Goal: Transaction & Acquisition: Purchase product/service

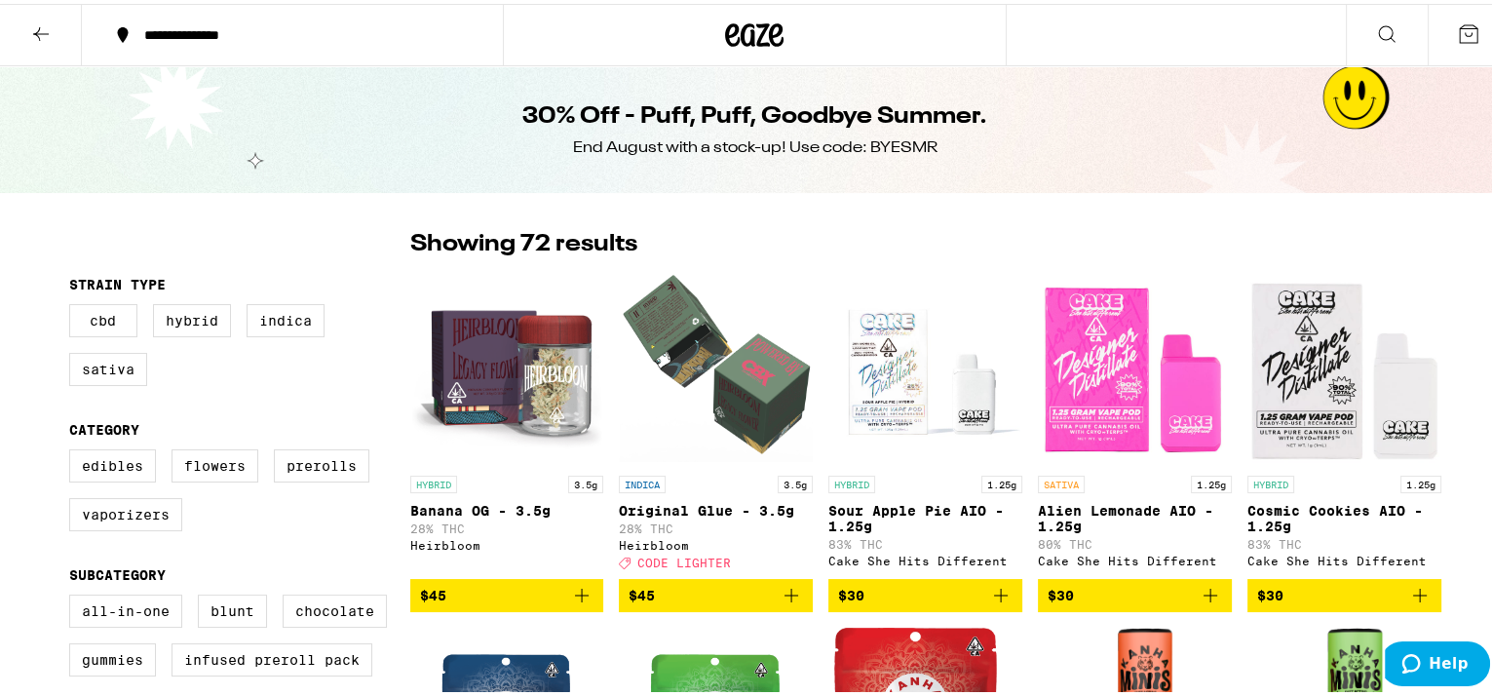
click at [752, 42] on icon at bounding box center [755, 30] width 29 height 23
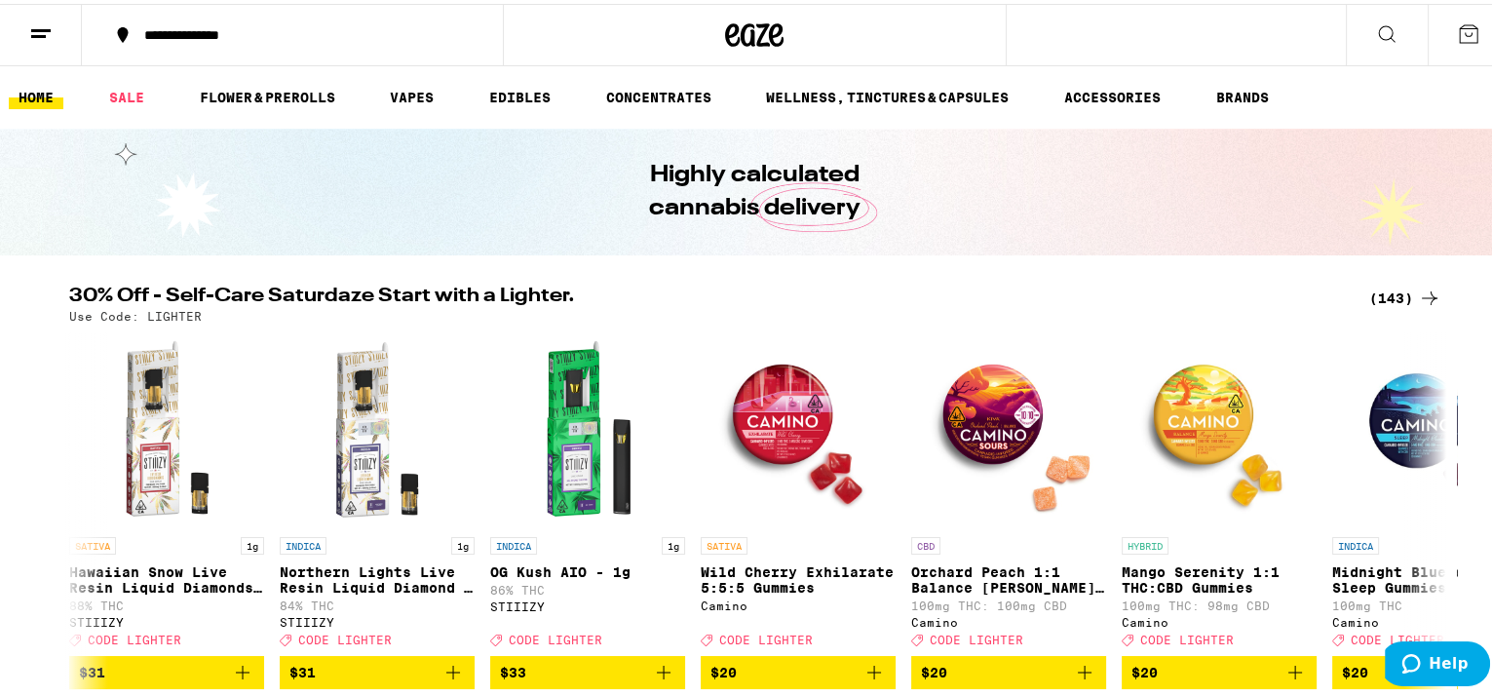
click at [1371, 289] on div "(143)" at bounding box center [1405, 294] width 72 height 23
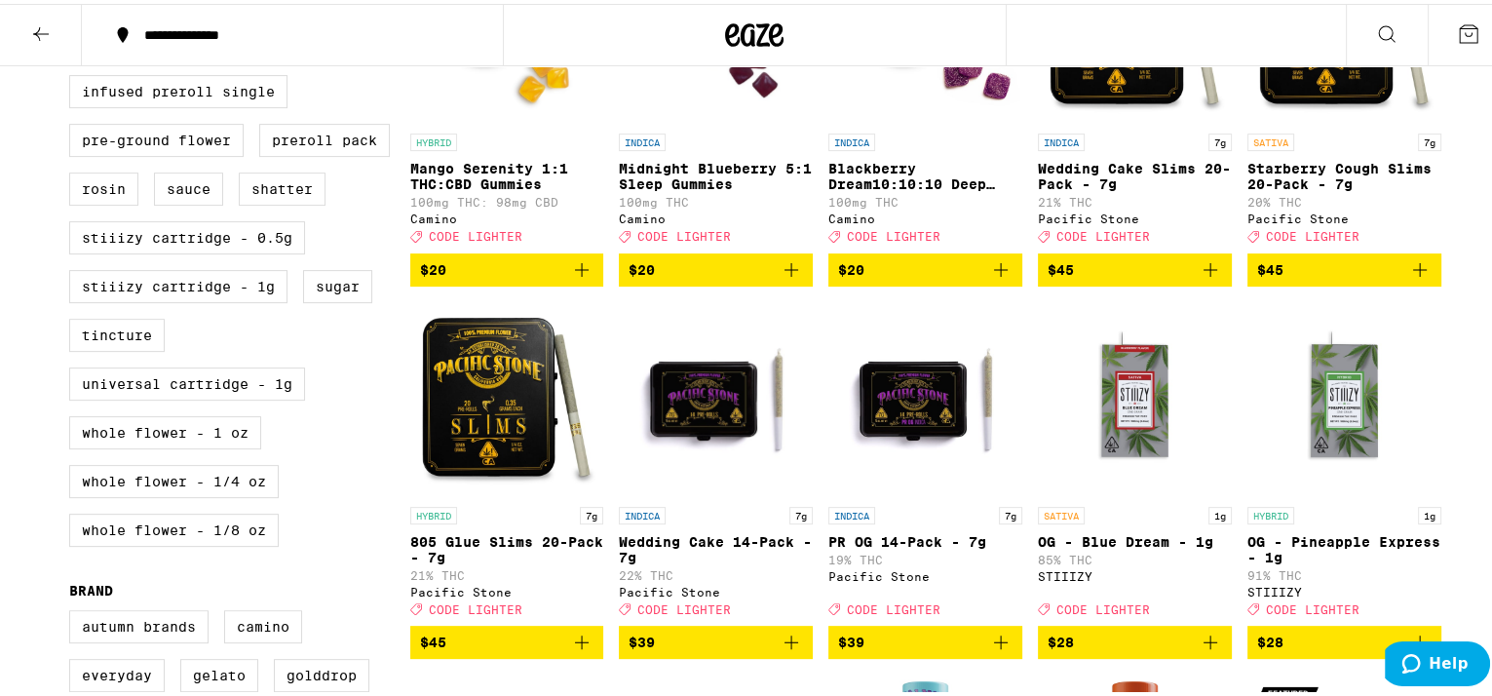
scroll to position [563, 0]
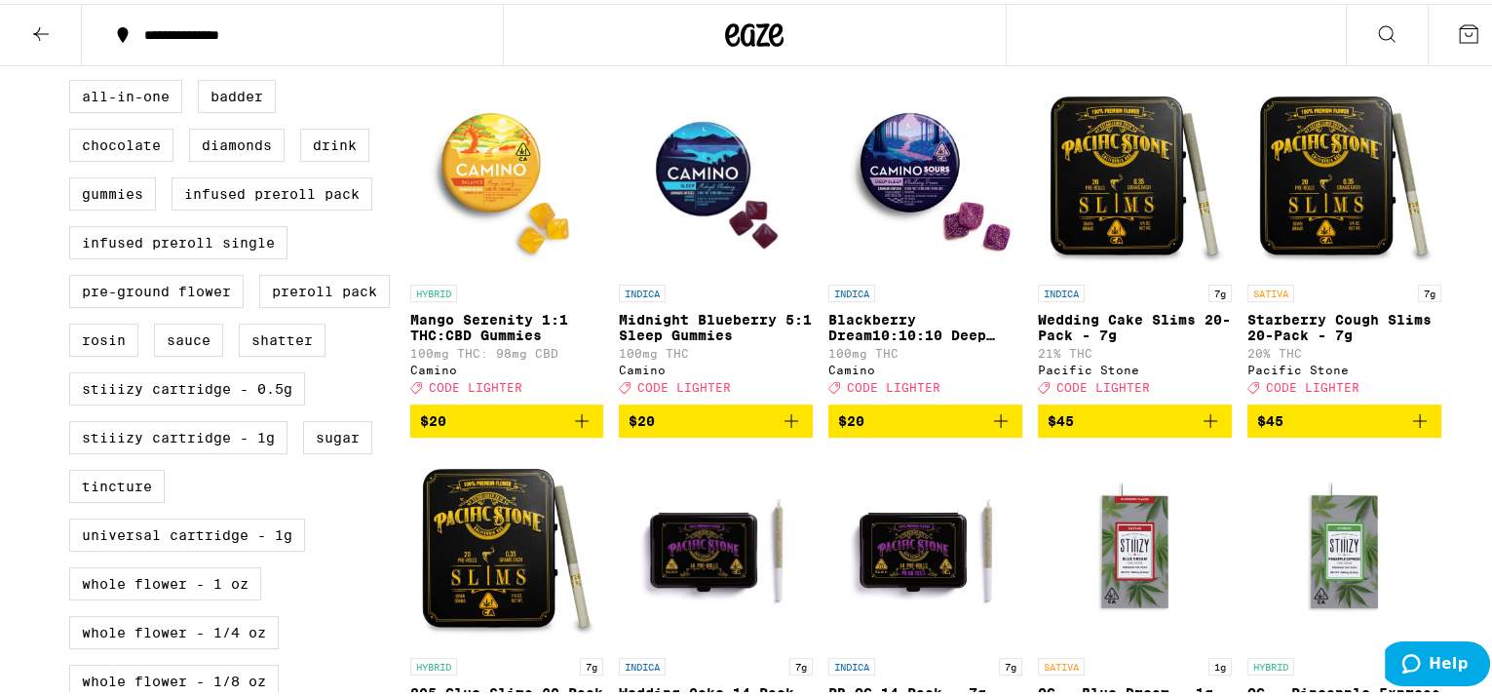
click at [1113, 179] on img "Open page for Wedding Cake Slims 20-Pack - 7g from Pacific Stone" at bounding box center [1135, 173] width 194 height 195
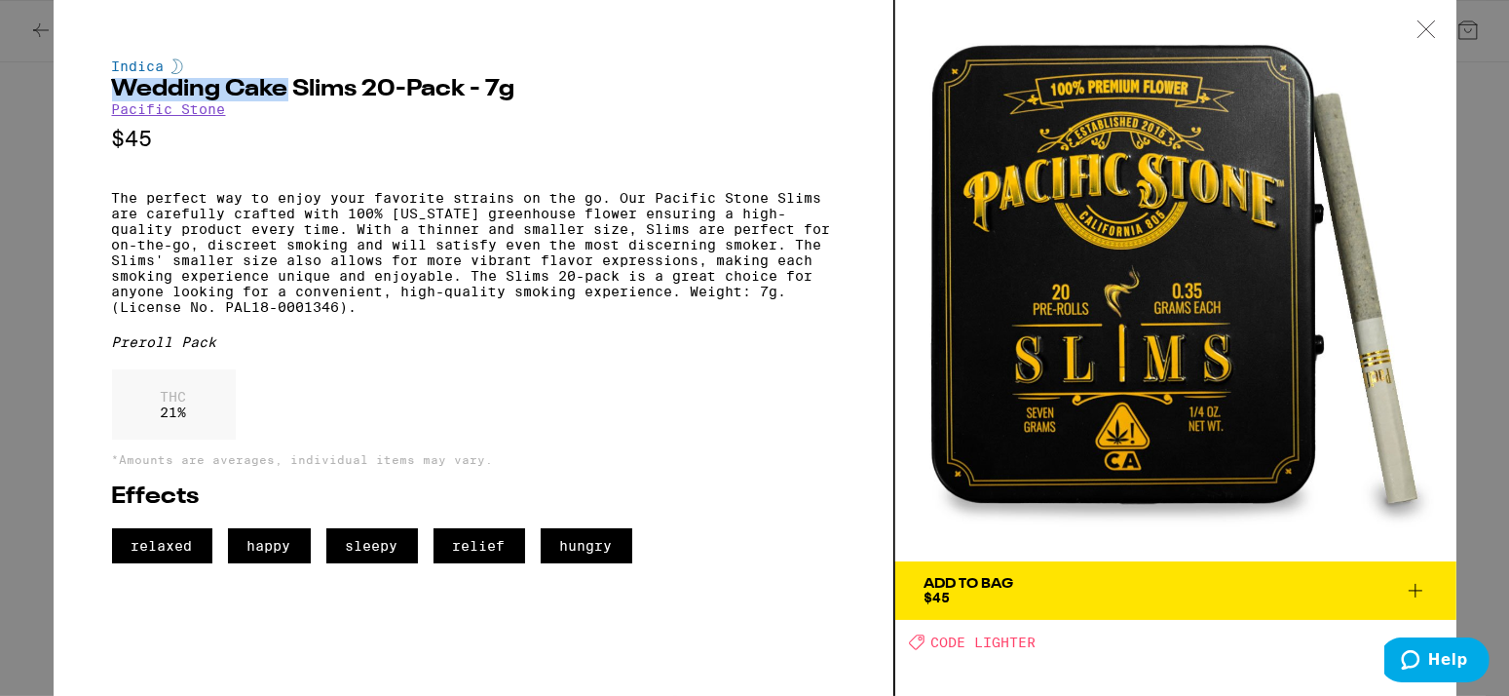
drag, startPoint x: 104, startPoint y: 90, endPoint x: 285, endPoint y: 92, distance: 180.3
click at [285, 92] on div "Indica Wedding Cake Slims 20-Pack - 7g Pacific Stone $45 The perfect way to enj…" at bounding box center [475, 348] width 842 height 696
click at [934, 577] on div "Add To Bag" at bounding box center [970, 584] width 90 height 14
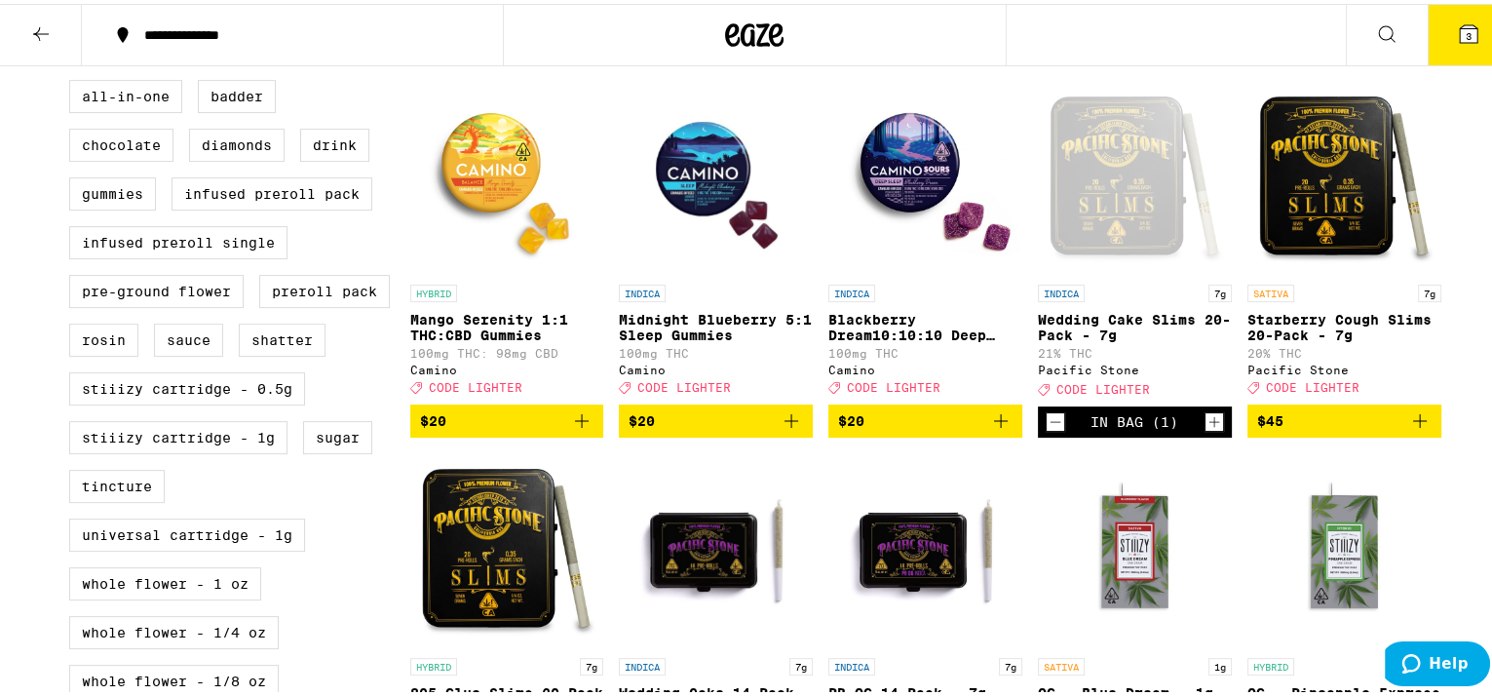
click at [1460, 29] on icon at bounding box center [1468, 30] width 23 height 23
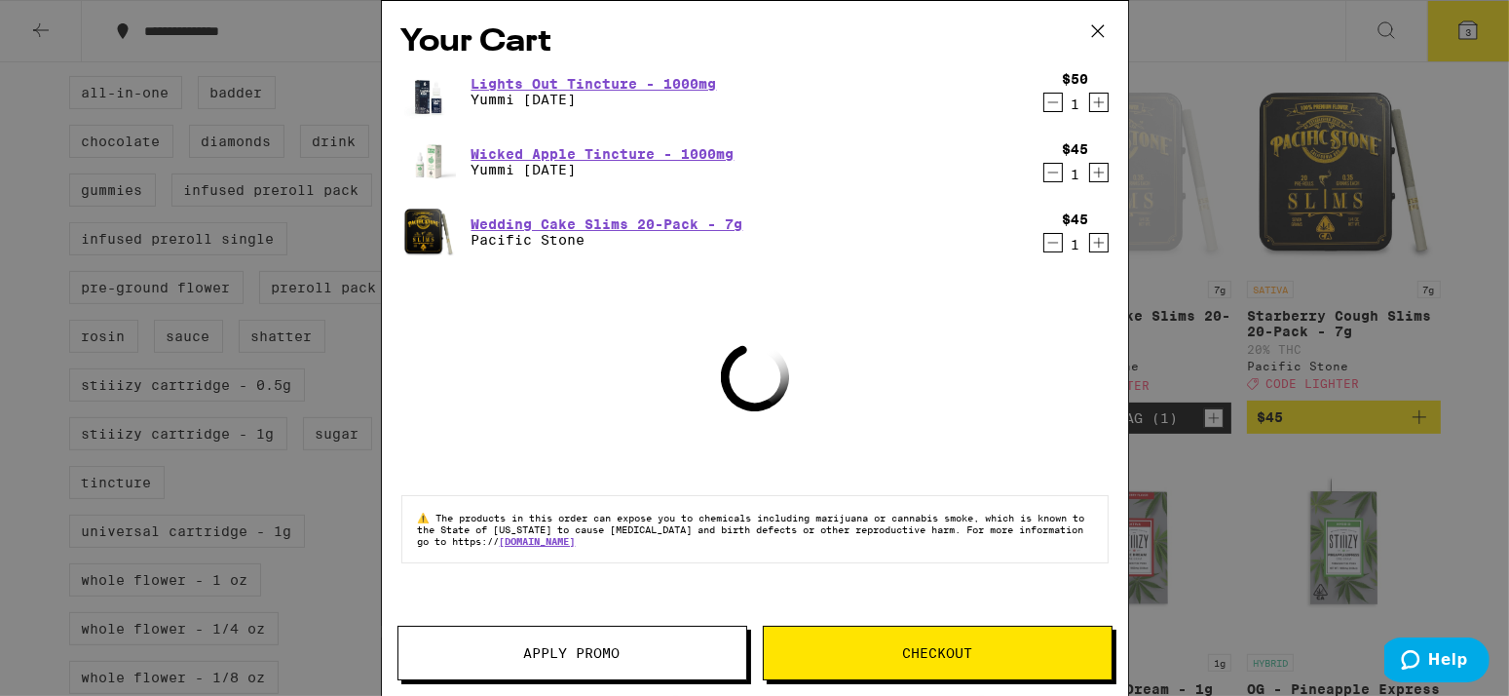
click at [538, 665] on button "Apply Promo" at bounding box center [573, 653] width 350 height 55
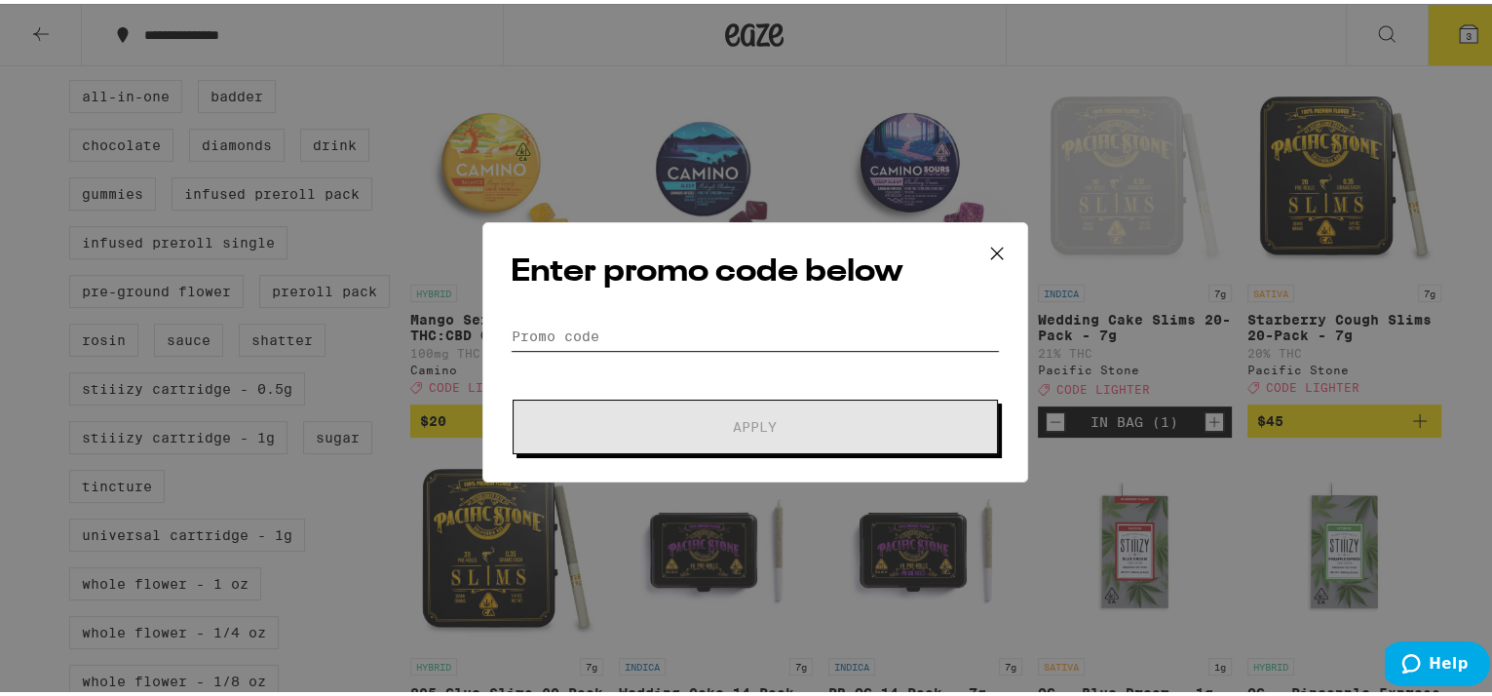
click at [548, 333] on input "Promo Code" at bounding box center [755, 332] width 489 height 29
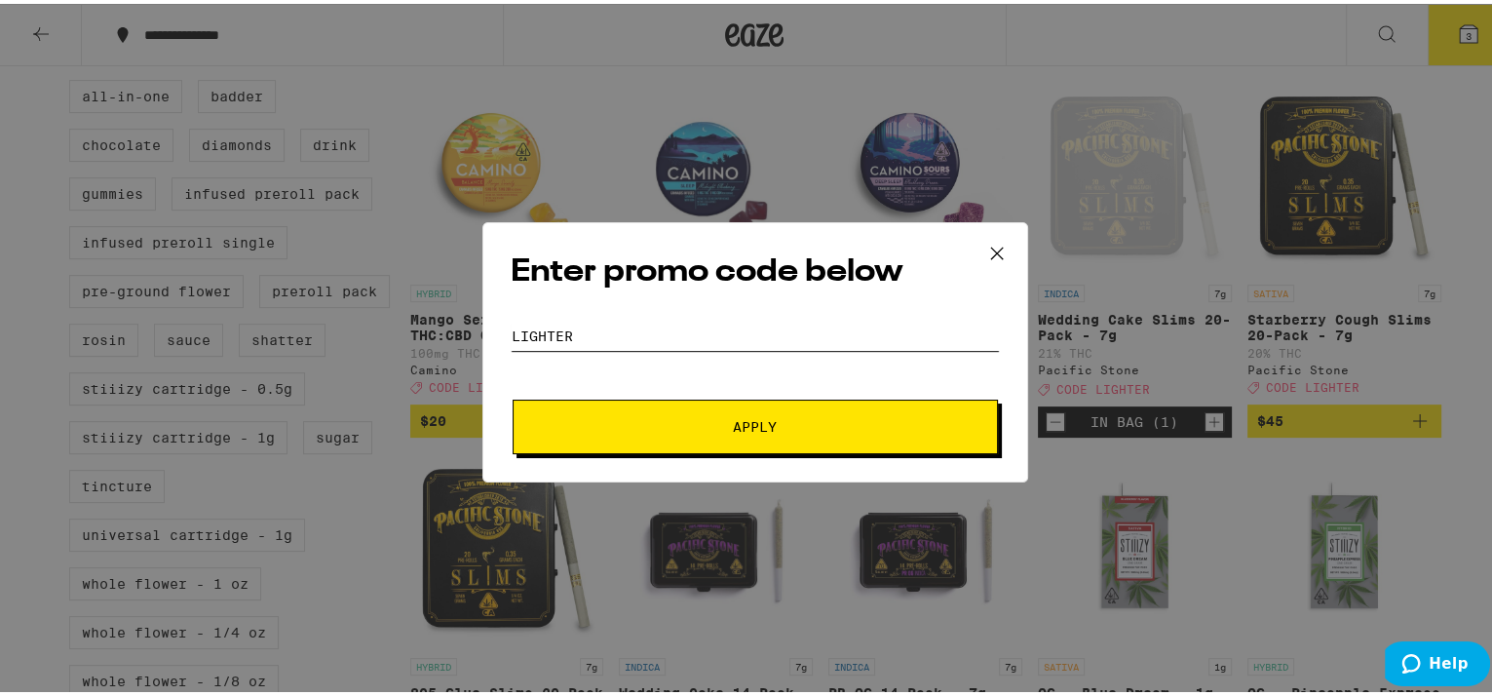
type input "lighter"
click at [736, 434] on button "Apply" at bounding box center [755, 423] width 485 height 55
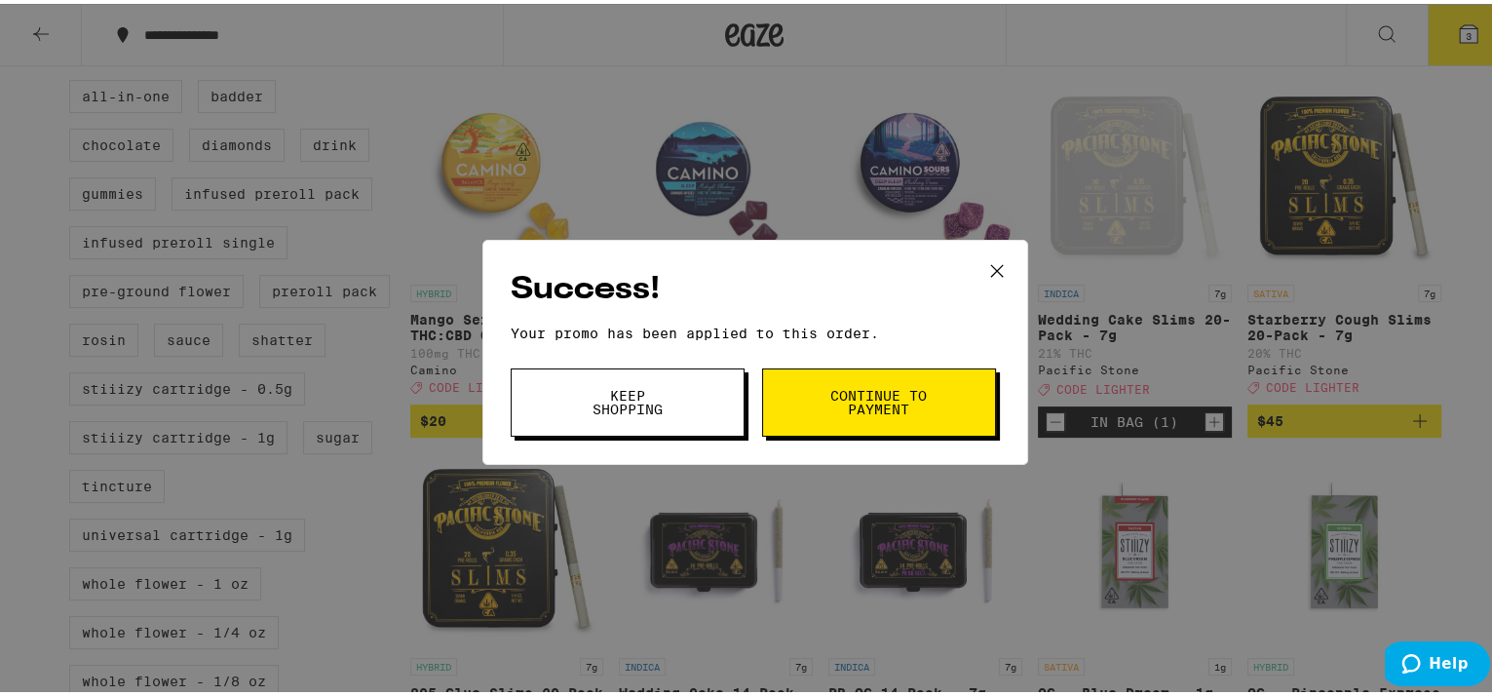
click at [834, 392] on span "Continue to payment" at bounding box center [878, 398] width 99 height 27
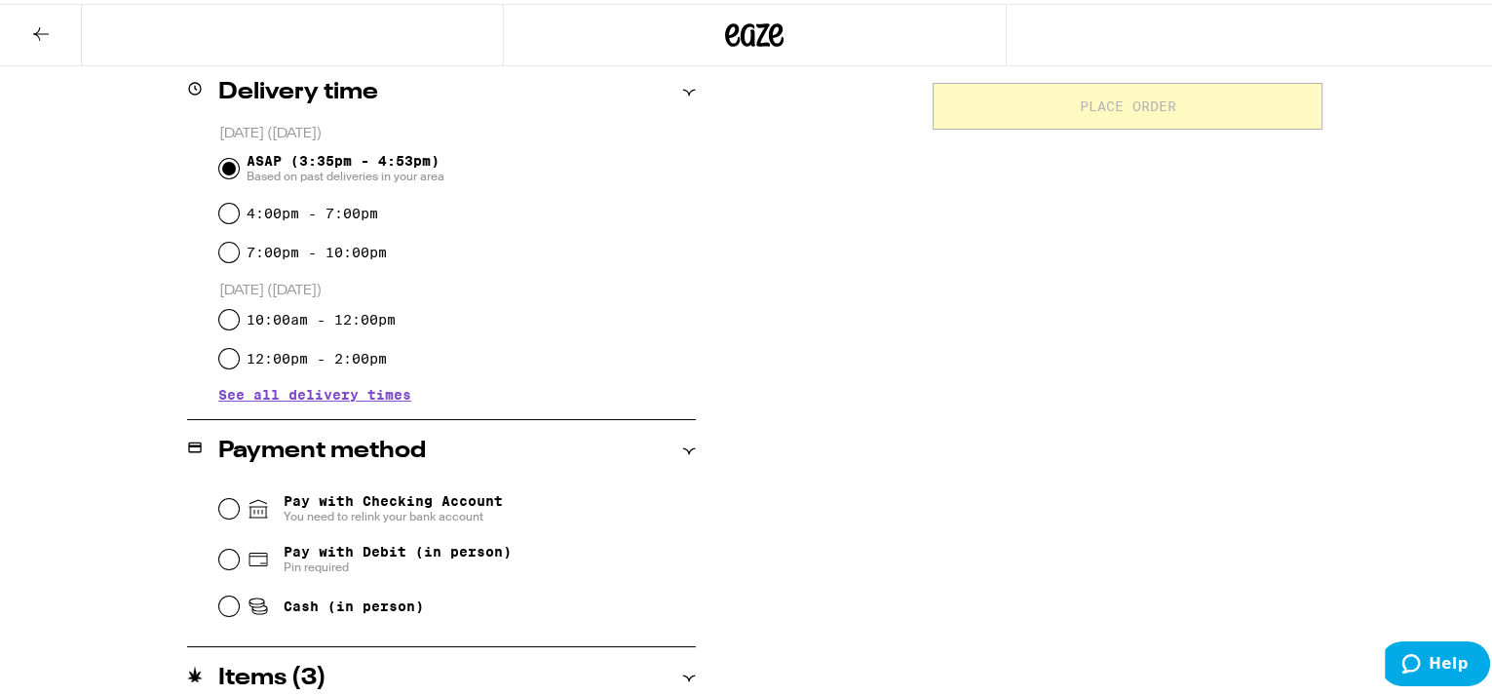
drag, startPoint x: 533, startPoint y: 435, endPoint x: 536, endPoint y: 425, distance: 10.2
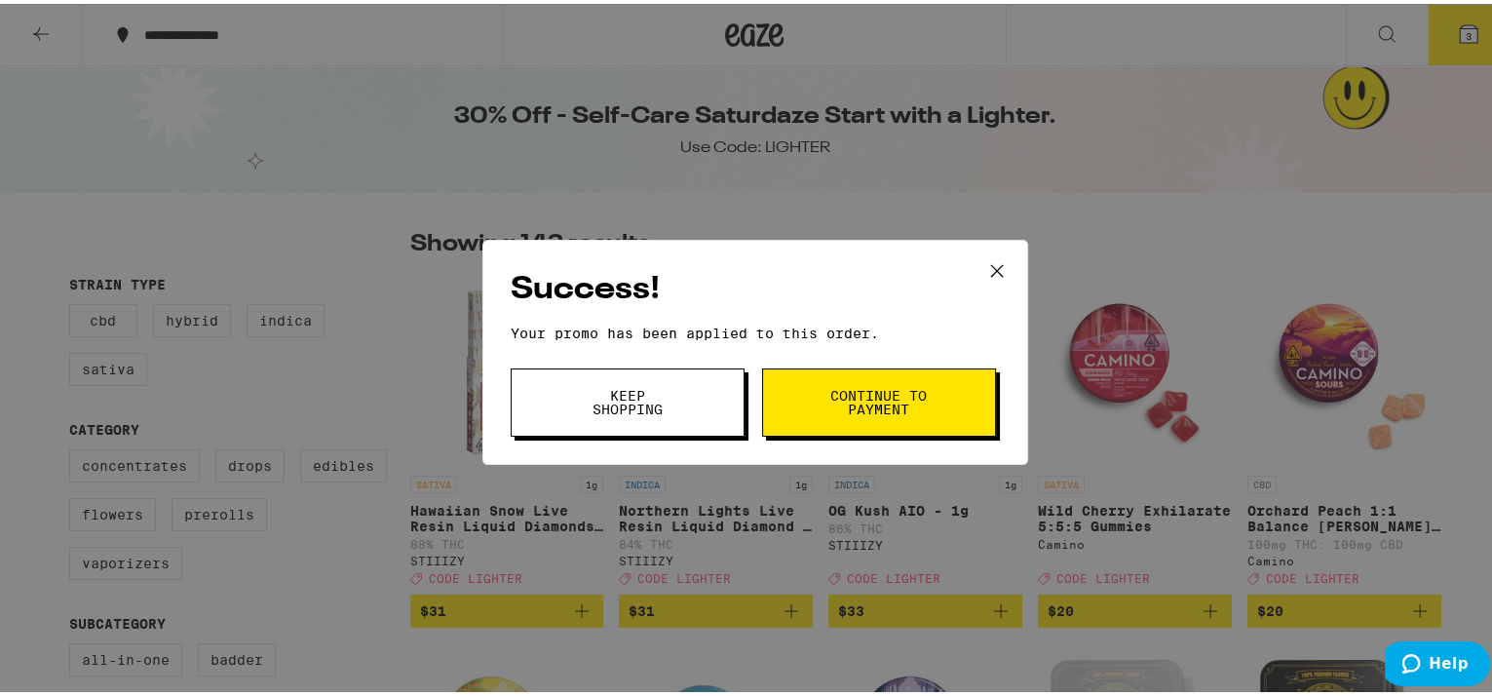
click at [612, 408] on span "Keep Shopping" at bounding box center [627, 398] width 99 height 27
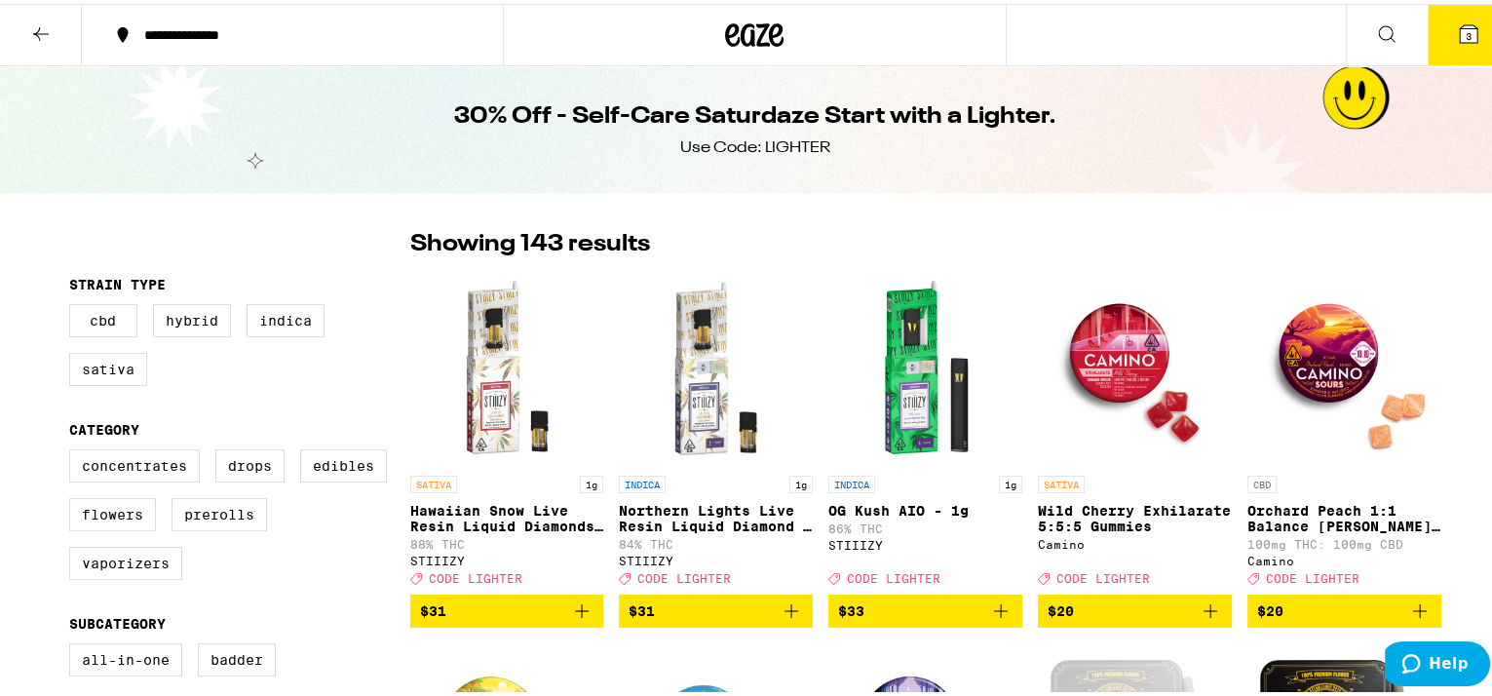
click at [1457, 19] on icon at bounding box center [1468, 30] width 23 height 23
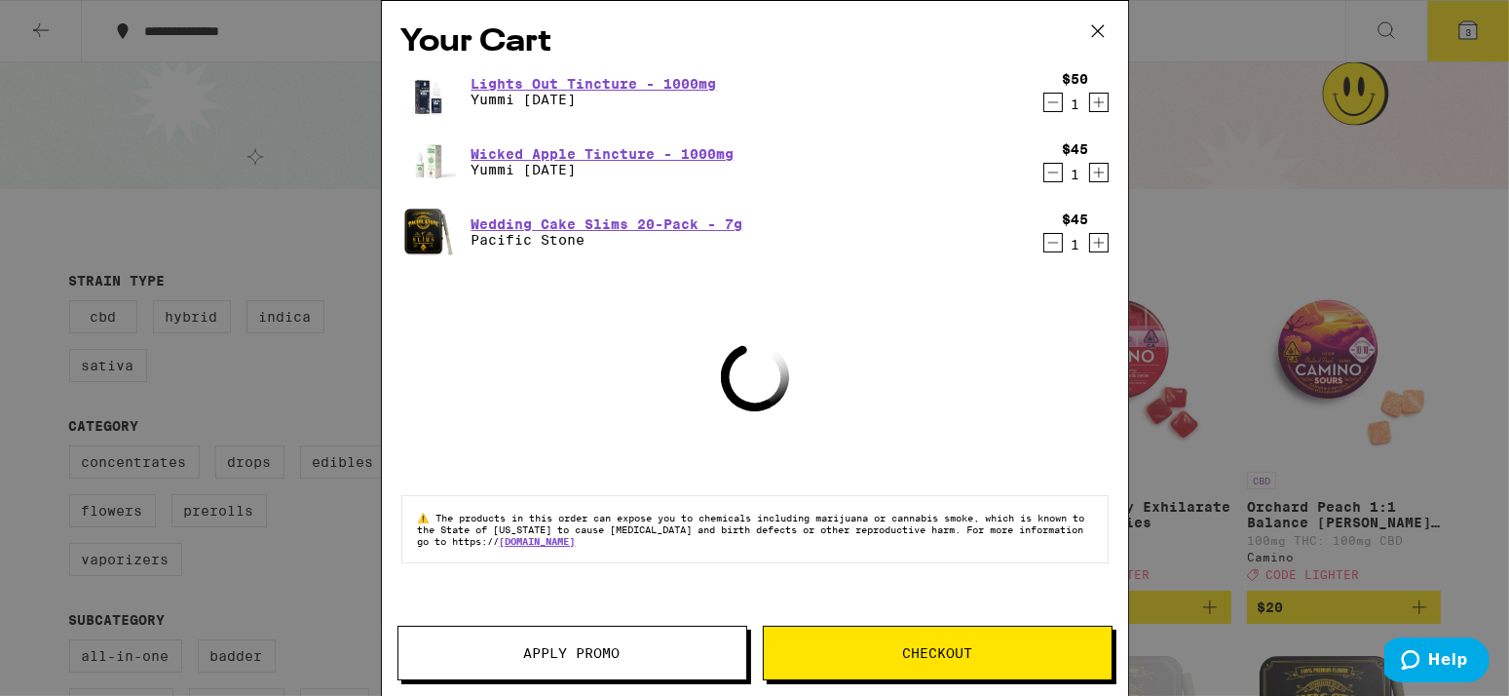
click at [1054, 247] on icon "Decrement" at bounding box center [1054, 242] width 18 height 23
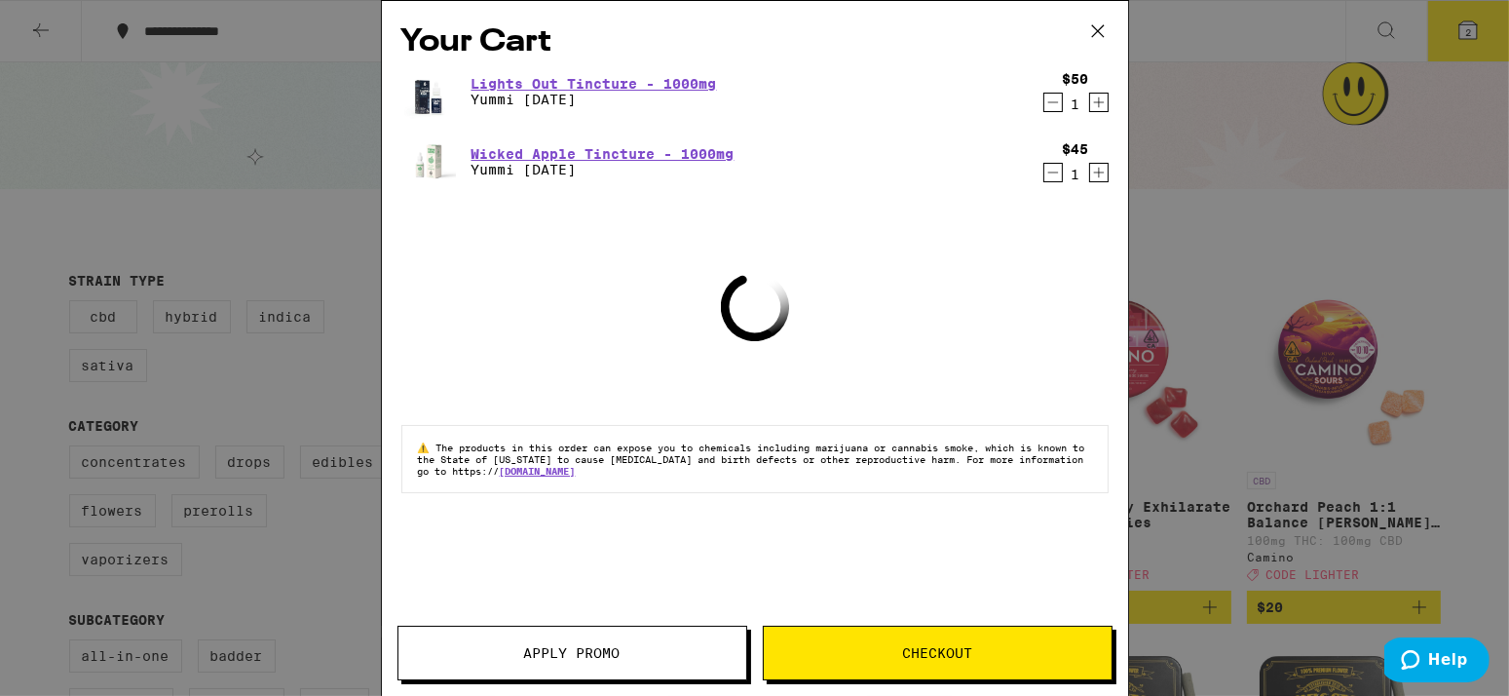
click at [1286, 326] on div "Your Cart Lights Out Tincture - 1000mg Yummi Karma $50 1 Wicked Apple Tincture …" at bounding box center [754, 348] width 1509 height 696
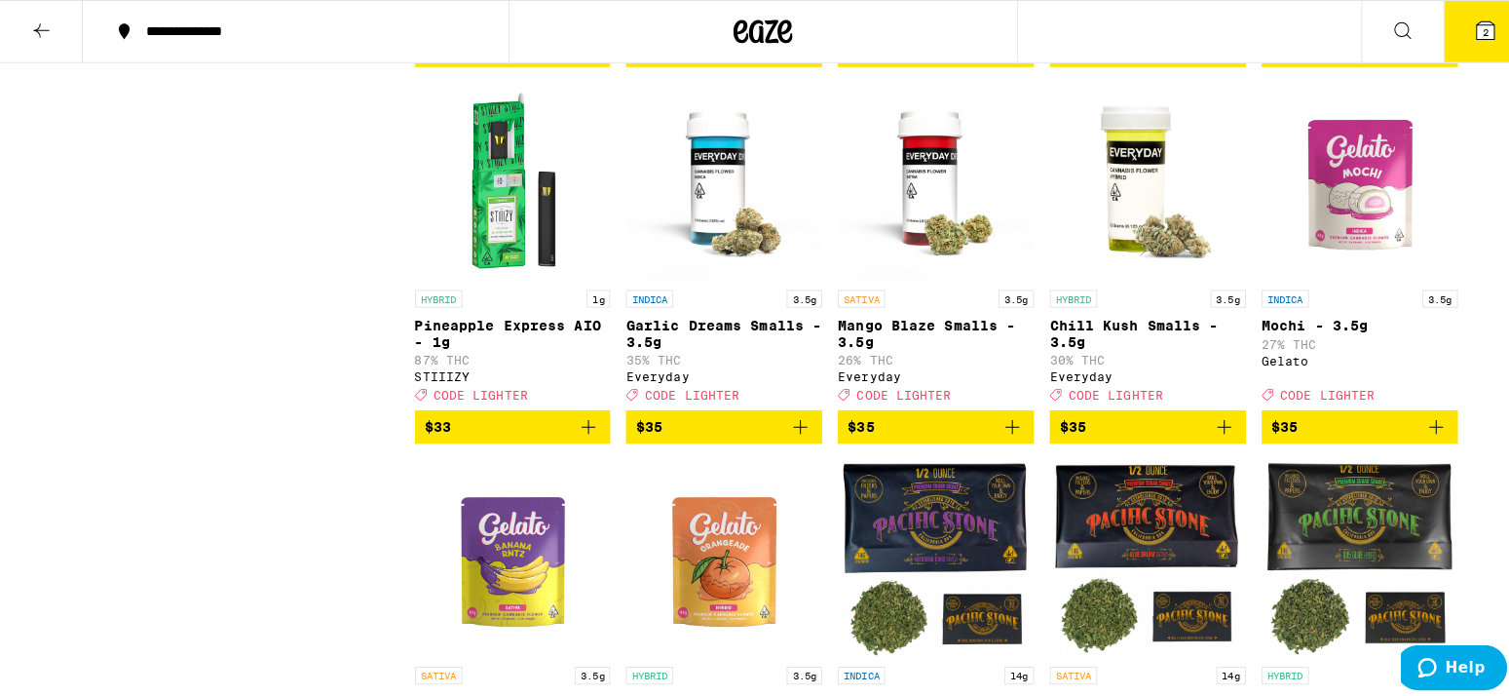
scroll to position [6653, 0]
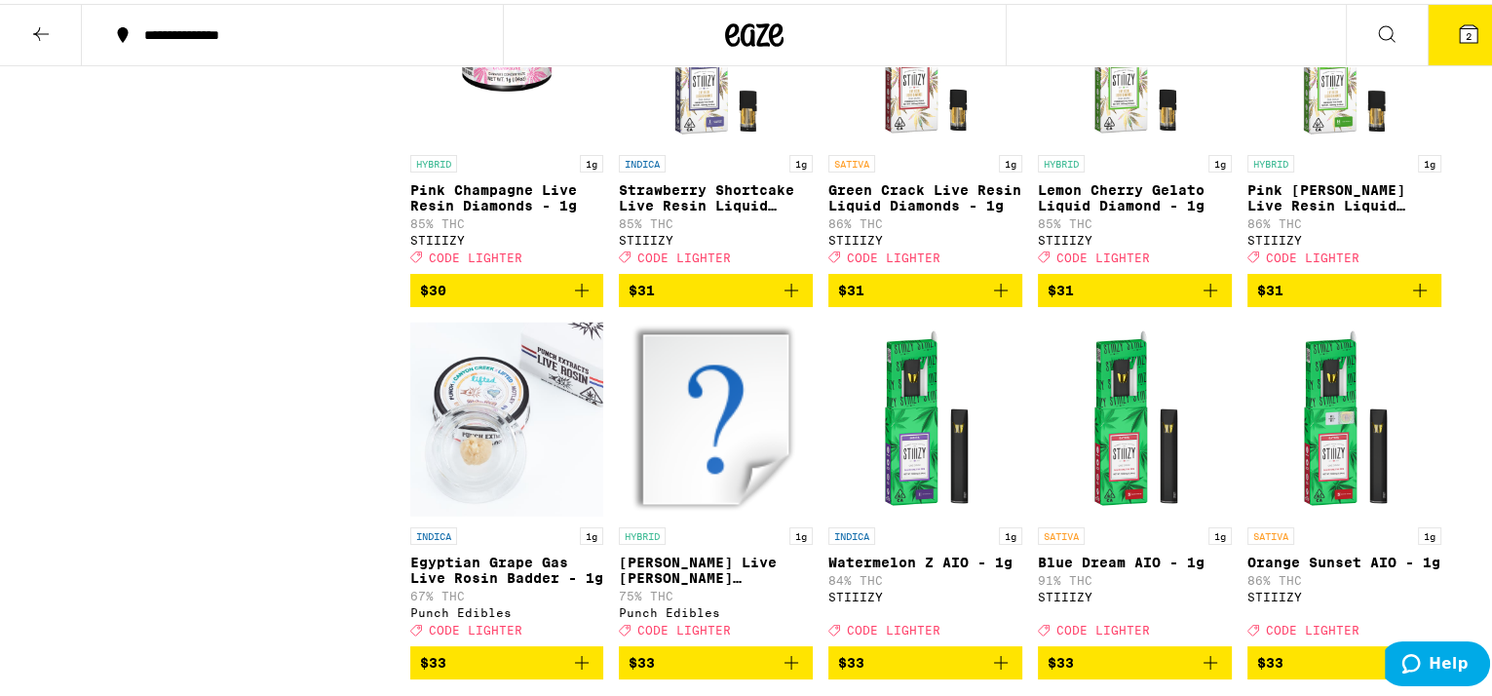
click at [1465, 26] on span "2" at bounding box center [1468, 32] width 6 height 12
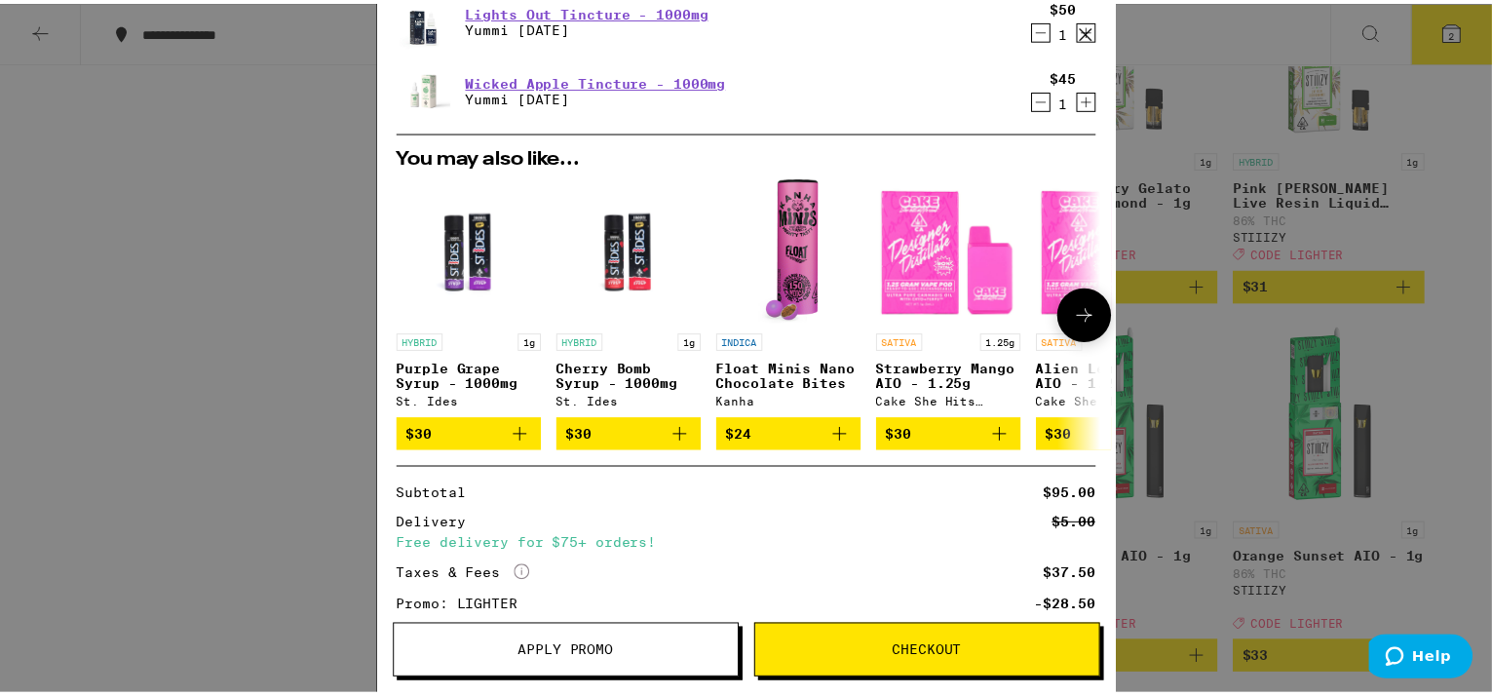
scroll to position [241, 0]
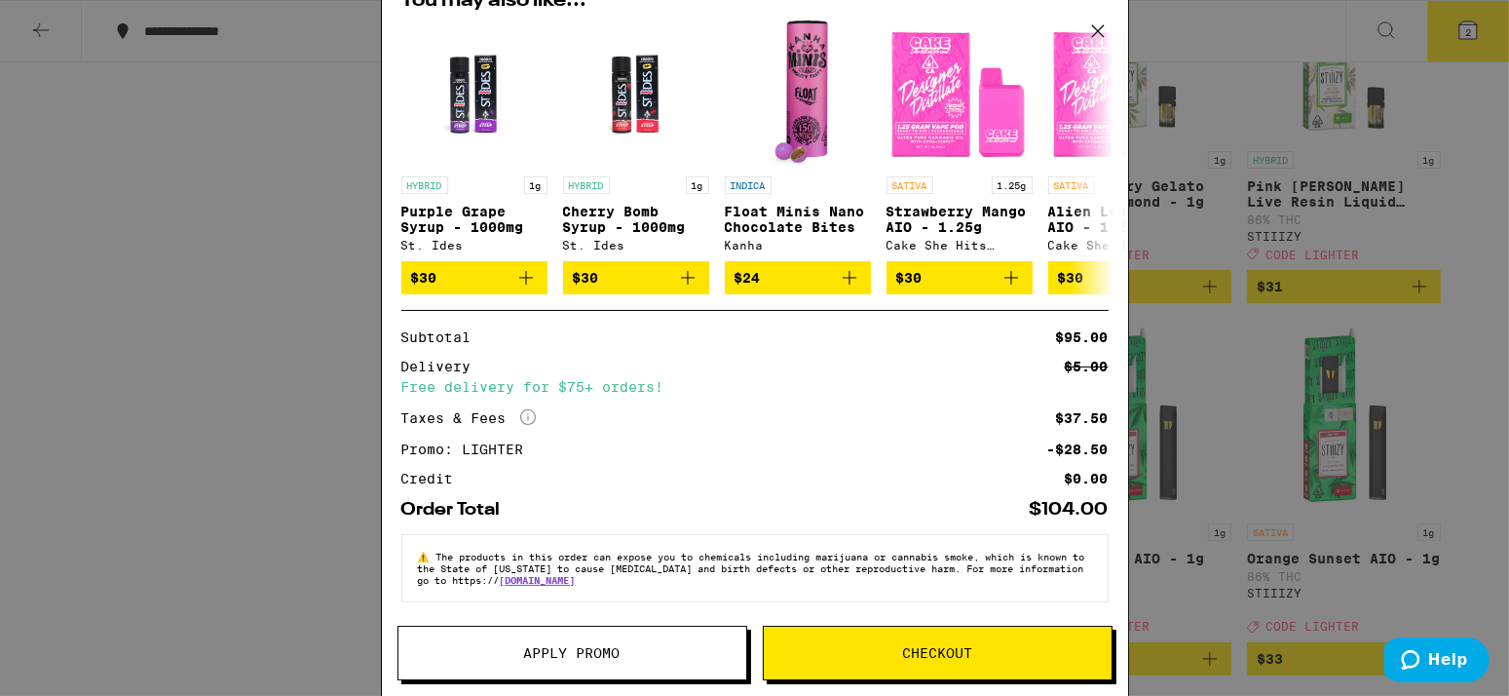
click at [1449, 417] on div "Your Cart Lights Out Tincture - 1000mg Yummi Karma $50 1 Wicked Apple Tincture …" at bounding box center [754, 348] width 1509 height 696
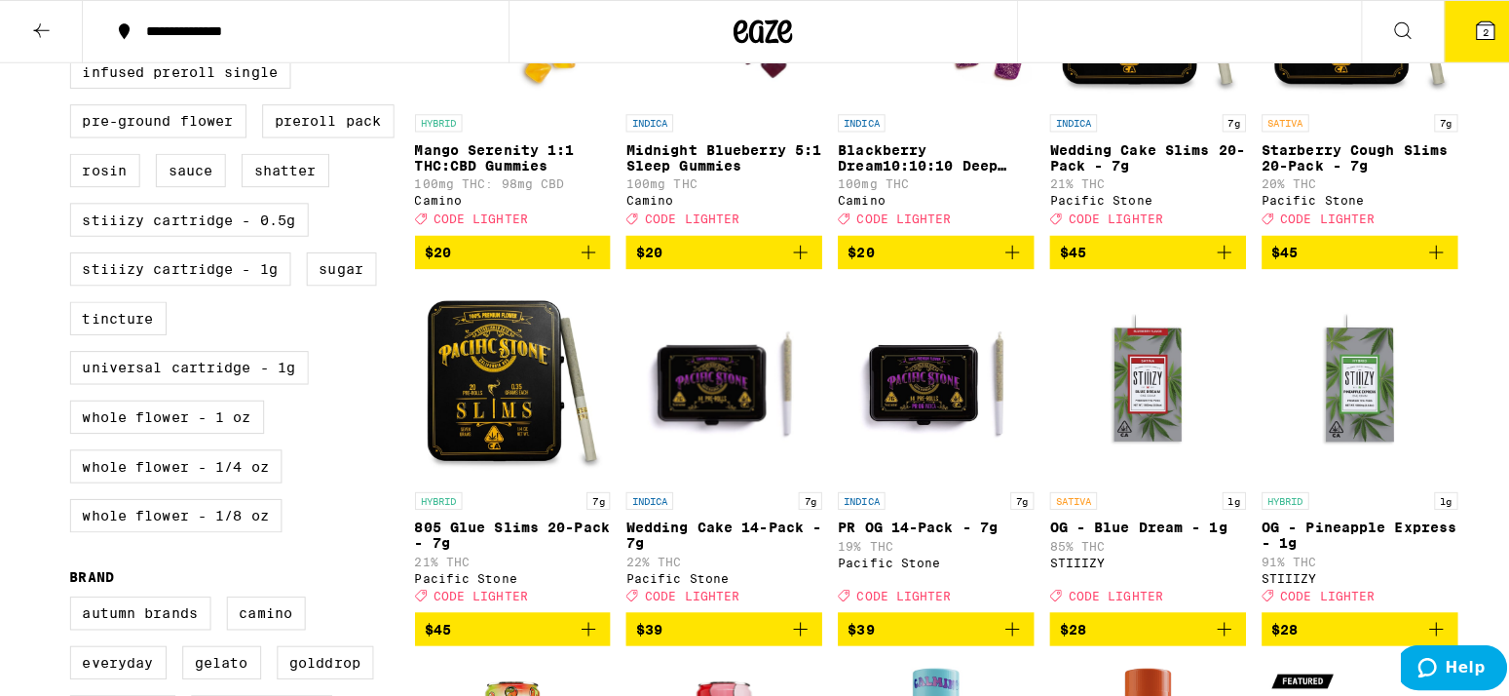
scroll to position [365, 0]
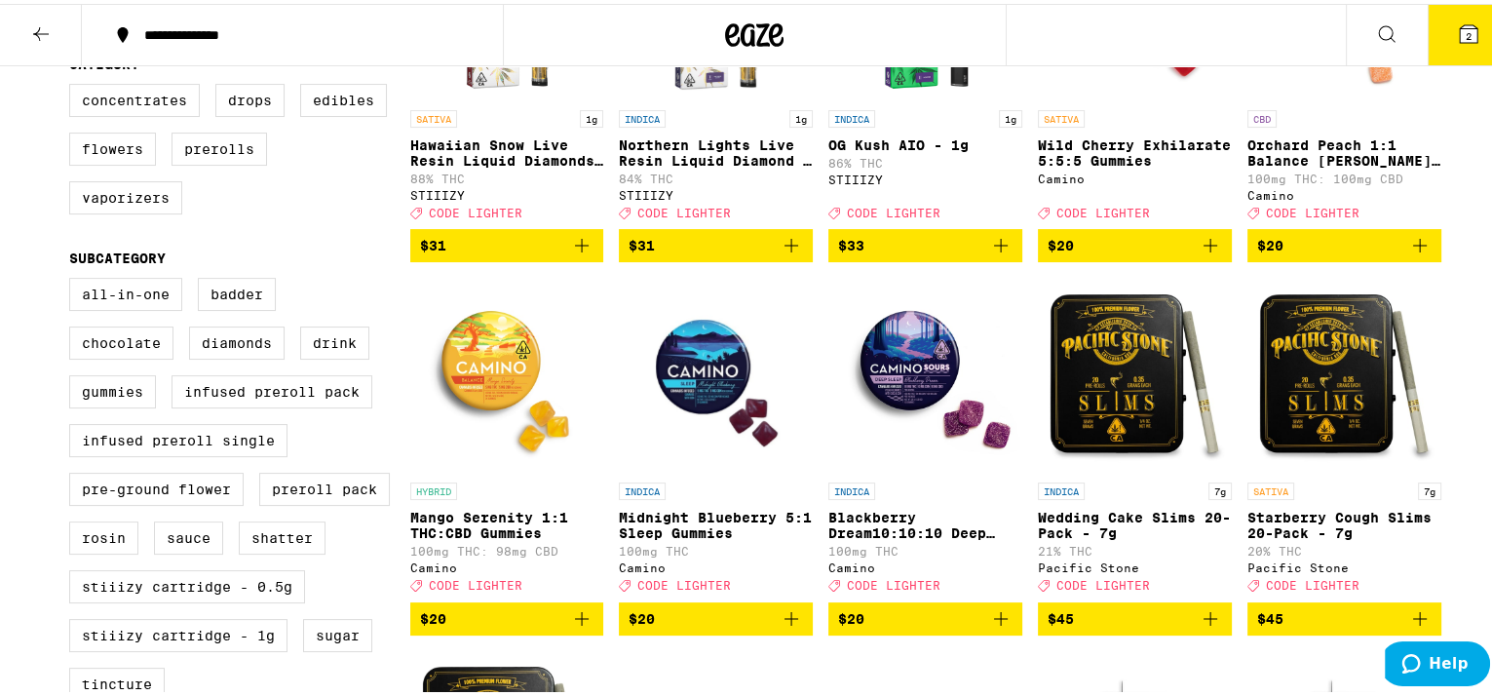
click at [1458, 41] on button "2" at bounding box center [1468, 31] width 82 height 60
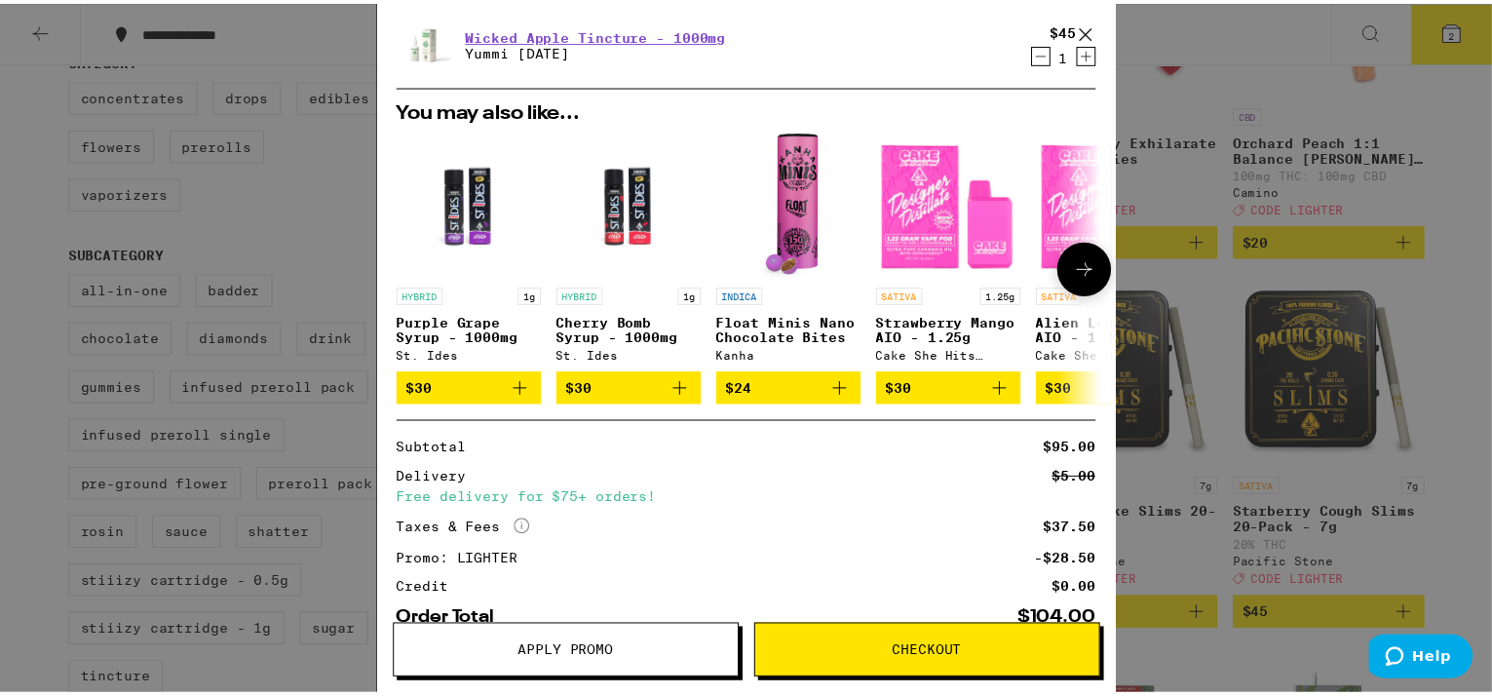
scroll to position [241, 0]
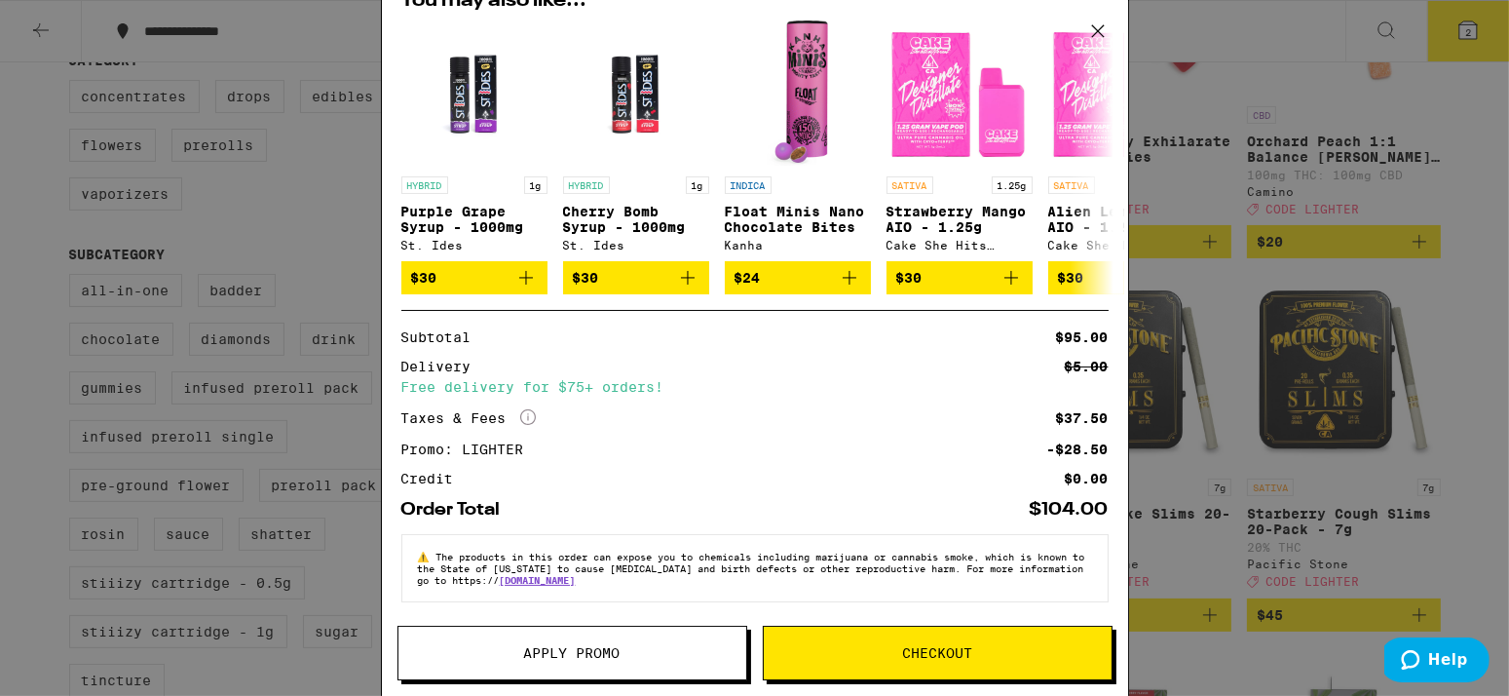
click at [1245, 595] on div "Your Cart Lights Out Tincture - 1000mg Yummi Karma $50 1 Wicked Apple Tincture …" at bounding box center [754, 348] width 1509 height 696
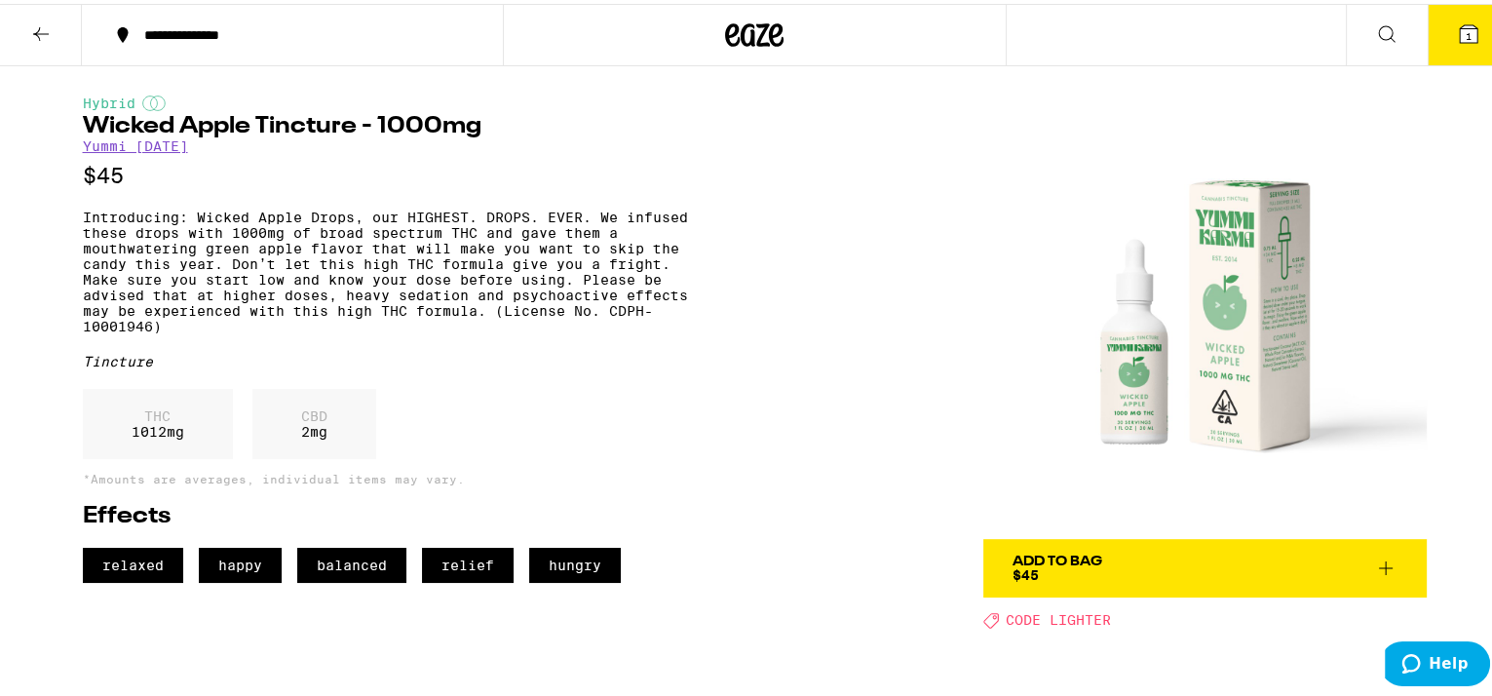
click at [1116, 557] on span "Add To Bag $45" at bounding box center [1204, 564] width 385 height 27
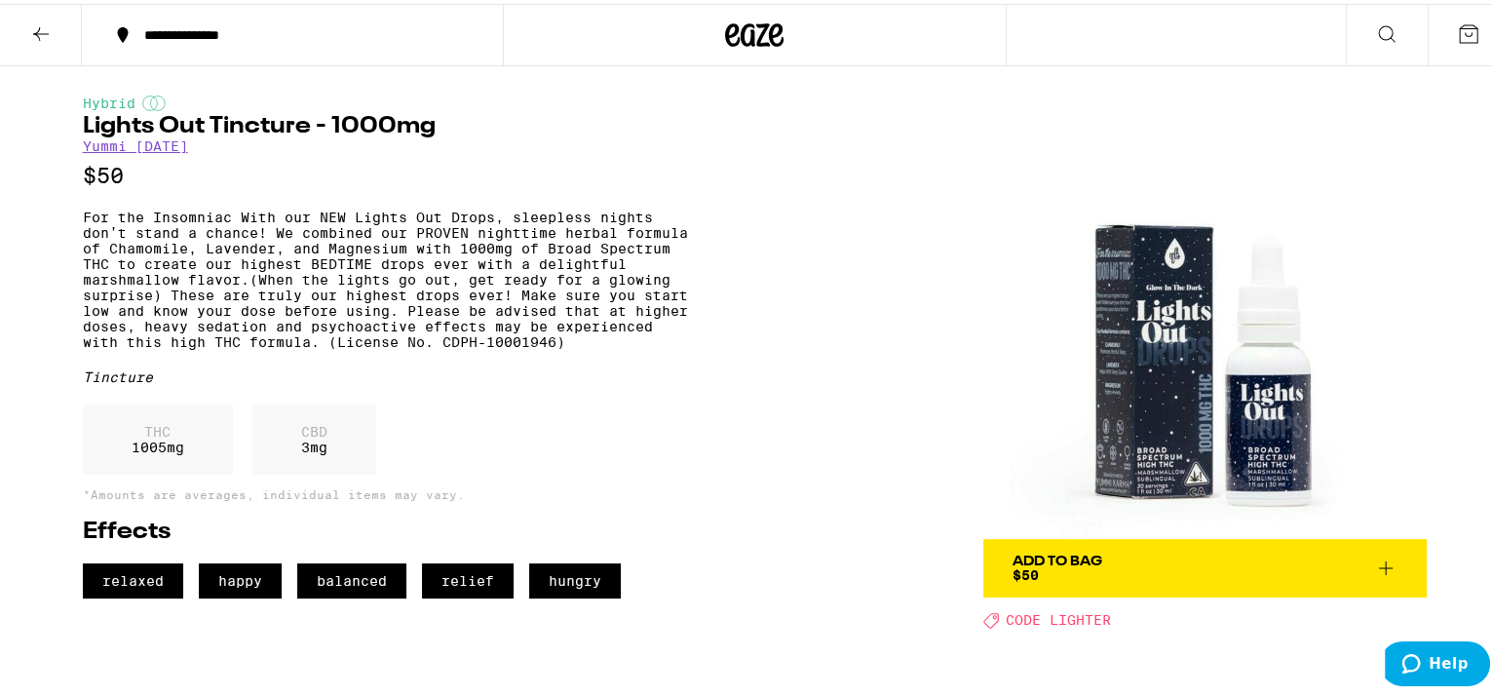
click at [1065, 574] on div "Add To Bag $50" at bounding box center [1057, 564] width 90 height 27
